Goal: Find specific page/section: Find specific page/section

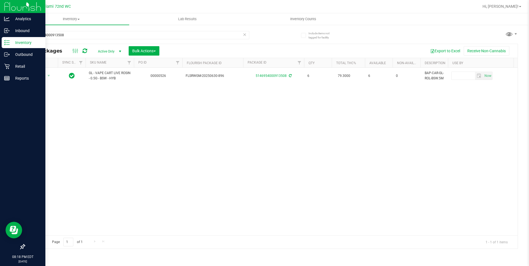
click at [25, 39] on p "Inventory" at bounding box center [26, 42] width 33 height 7
click at [0, 39] on html "Analytics Inbound Inventory Outbound Retail Reports 08:18 PM EDT [DATE] 08/18 M…" at bounding box center [264, 133] width 529 height 266
click at [16, 43] on p "Inventory" at bounding box center [26, 42] width 33 height 7
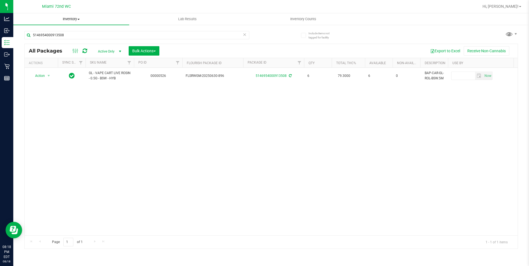
click at [69, 20] on span "Inventory" at bounding box center [71, 19] width 116 height 5
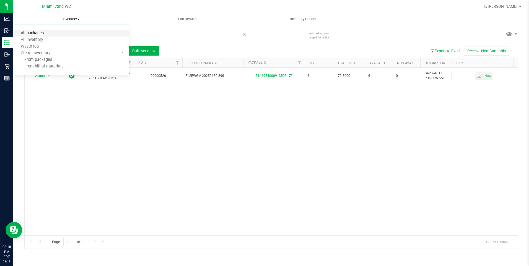
click at [33, 32] on span "All packages" at bounding box center [32, 33] width 38 height 5
